Goal: Transaction & Acquisition: Purchase product/service

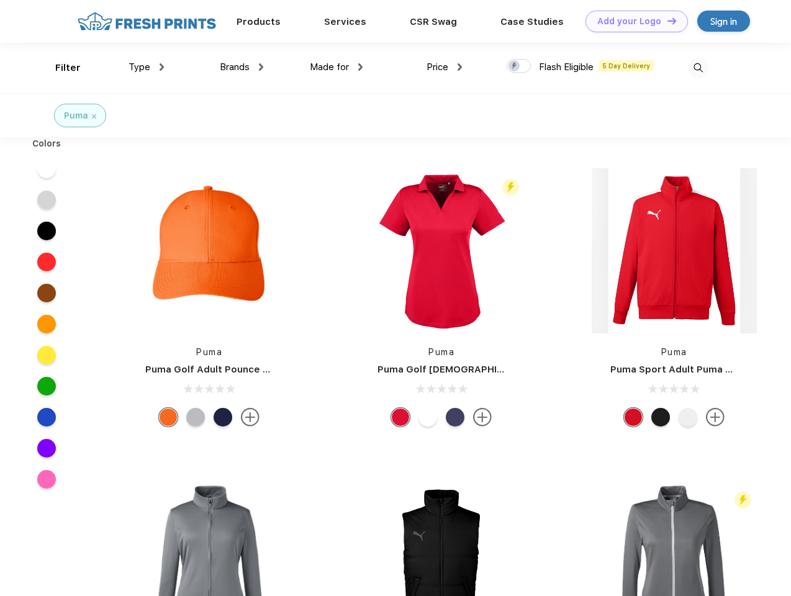
click at [632, 21] on link "Add your Logo Design Tool" at bounding box center [636, 22] width 102 height 22
click at [0, 0] on div "Design Tool" at bounding box center [0, 0] width 0 height 0
click at [666, 20] on link "Add your Logo Design Tool" at bounding box center [636, 22] width 102 height 22
click at [60, 68] on div "Filter" at bounding box center [67, 68] width 25 height 14
click at [146, 67] on span "Type" at bounding box center [139, 66] width 22 height 11
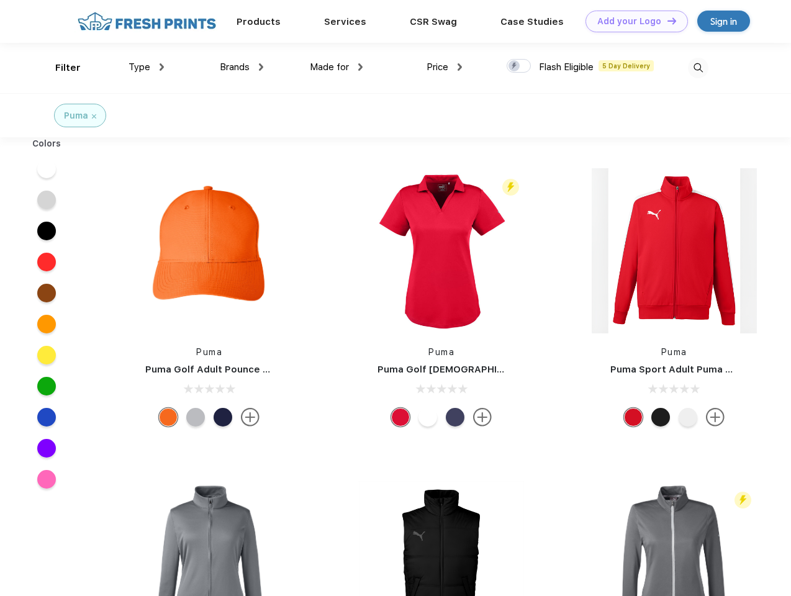
click at [241, 67] on span "Brands" at bounding box center [235, 66] width 30 height 11
click at [336, 67] on span "Made for" at bounding box center [329, 66] width 39 height 11
click at [444, 67] on span "Price" at bounding box center [437, 66] width 22 height 11
click at [519, 66] on div at bounding box center [518, 66] width 24 height 14
click at [514, 66] on input "checkbox" at bounding box center [510, 62] width 8 height 8
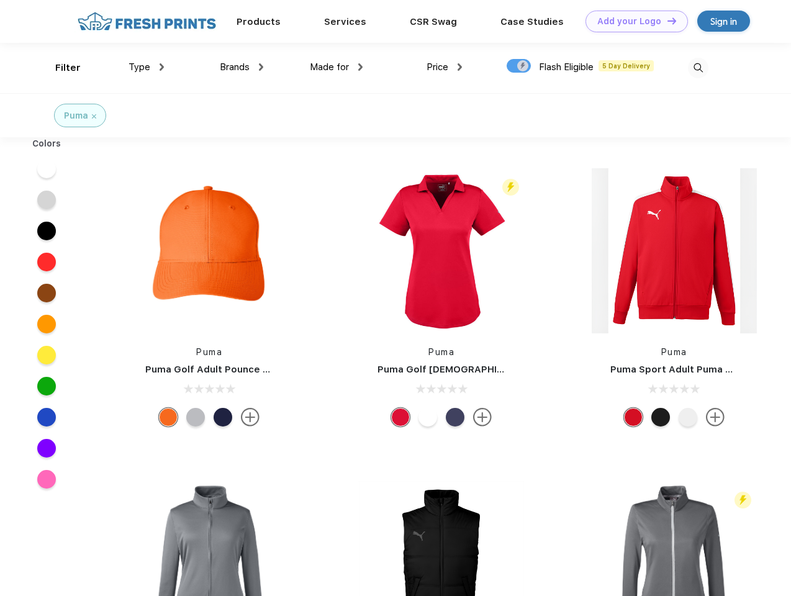
click at [697, 68] on img at bounding box center [698, 68] width 20 height 20
